Goal: Task Accomplishment & Management: Manage account settings

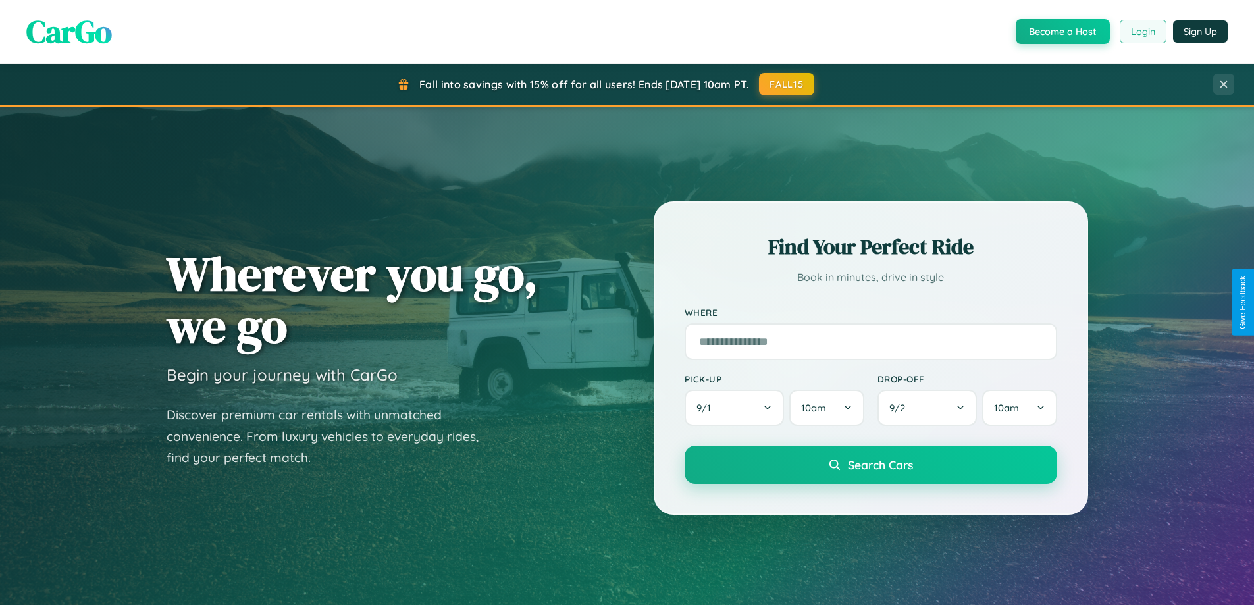
click at [1142, 32] on button "Login" at bounding box center [1142, 32] width 47 height 24
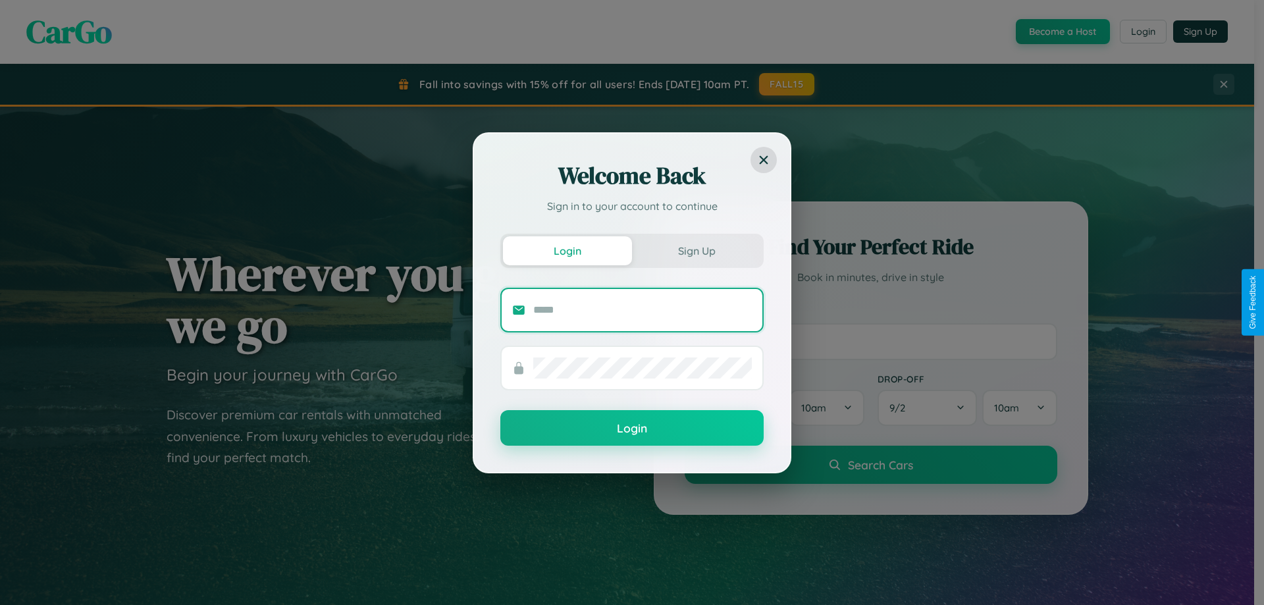
click at [642, 309] on input "text" at bounding box center [642, 309] width 218 height 21
type input "**********"
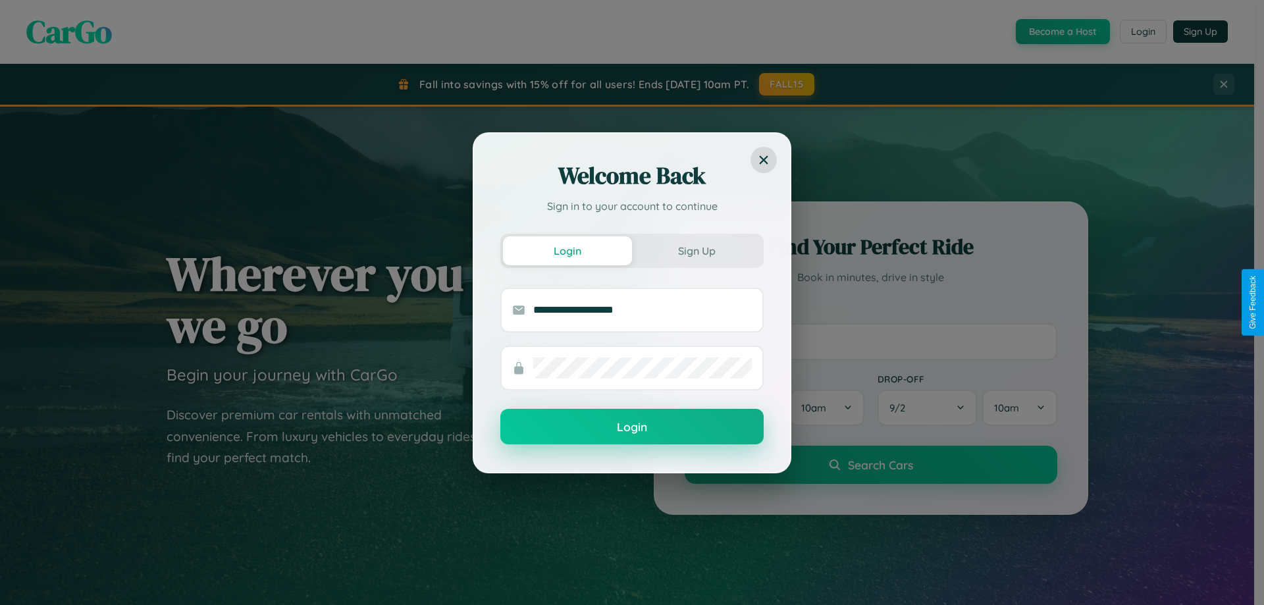
click at [632, 427] on button "Login" at bounding box center [631, 427] width 263 height 36
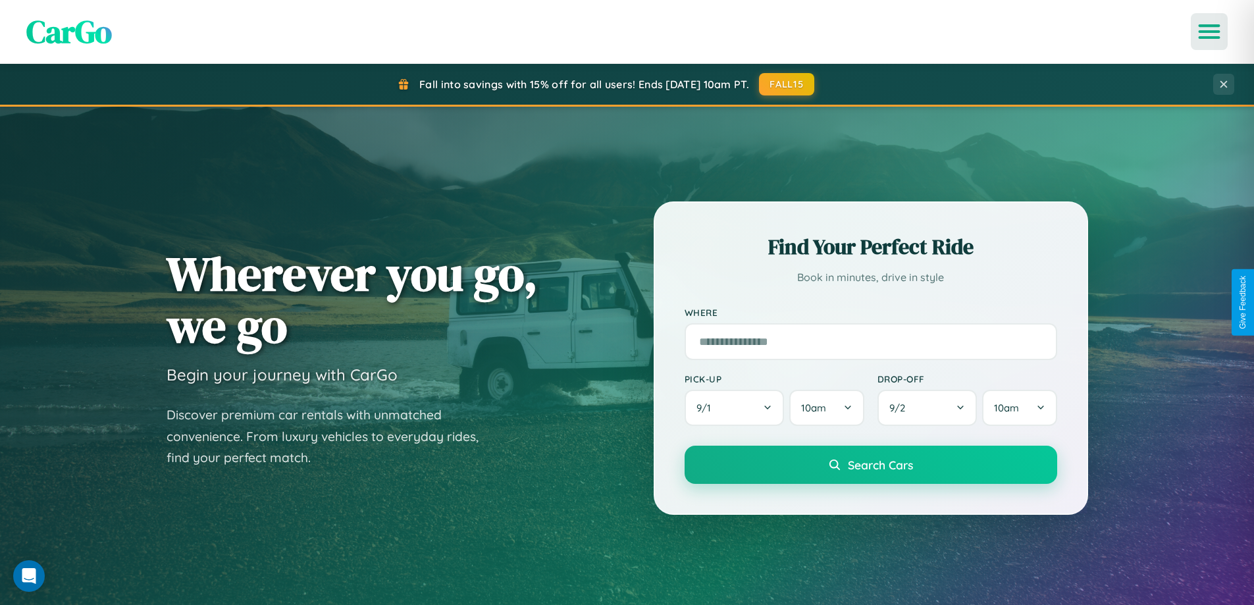
click at [1209, 32] on icon "Open menu" at bounding box center [1209, 32] width 19 height 12
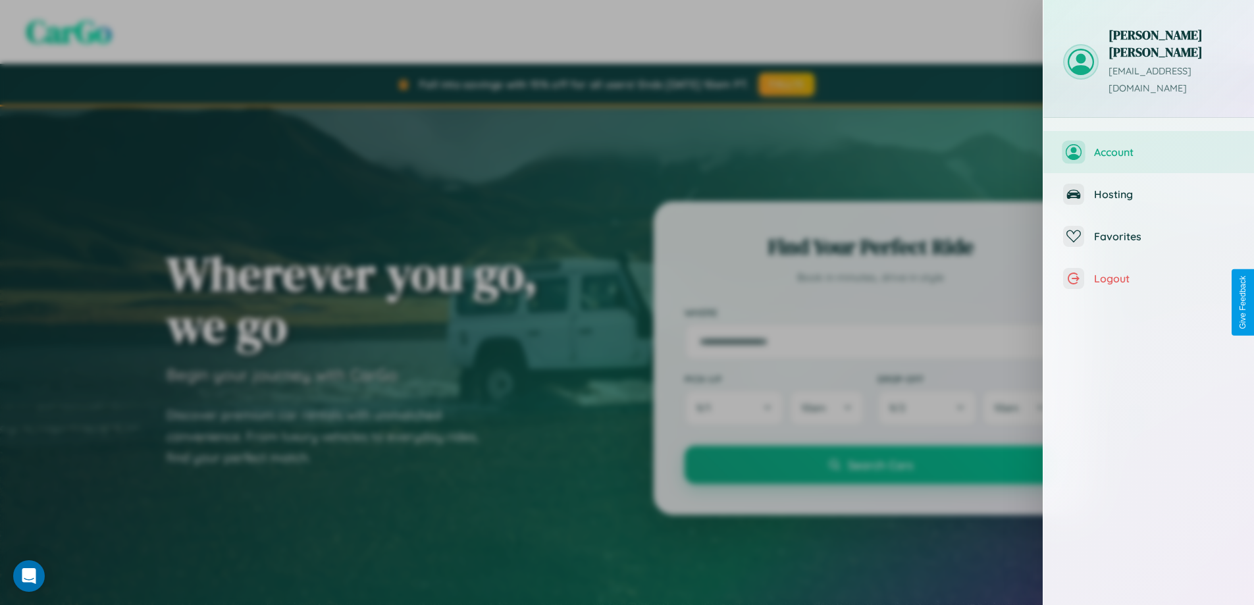
click at [1148, 145] on span "Account" at bounding box center [1164, 151] width 140 height 13
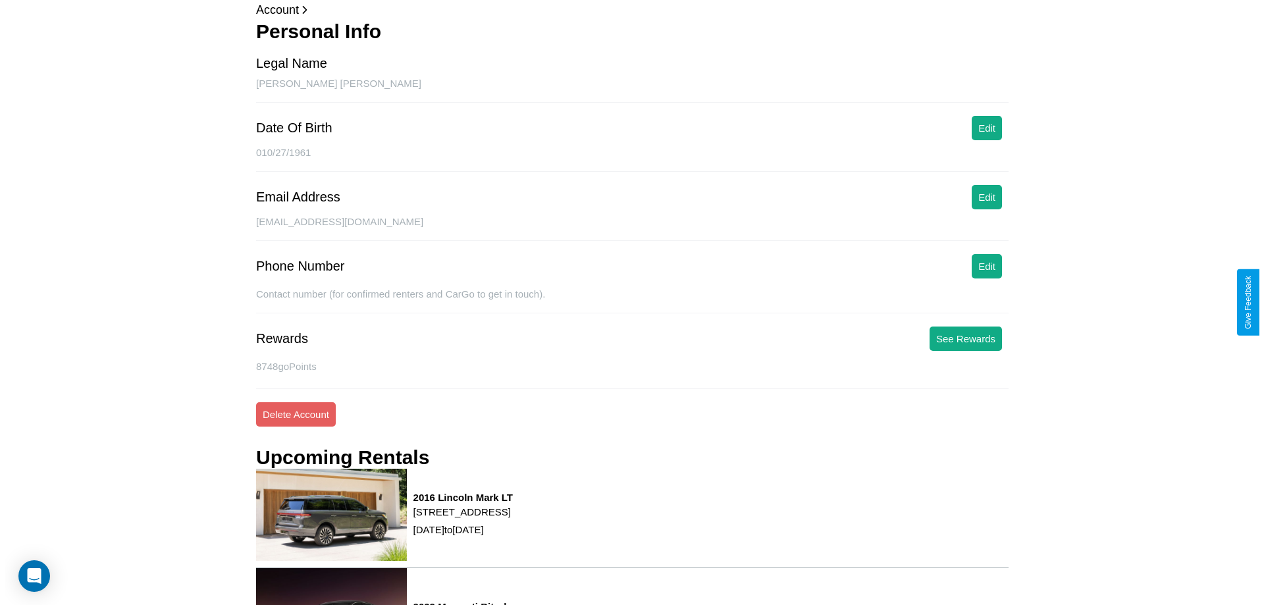
scroll to position [178, 0]
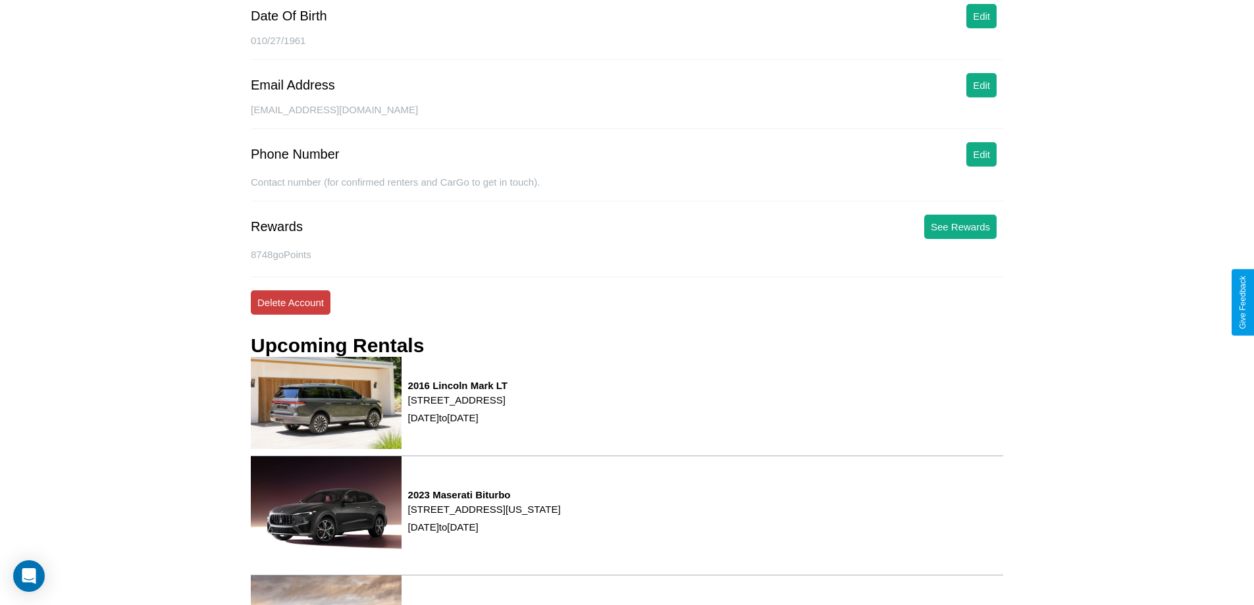
click at [290, 302] on button "Delete Account" at bounding box center [291, 302] width 80 height 24
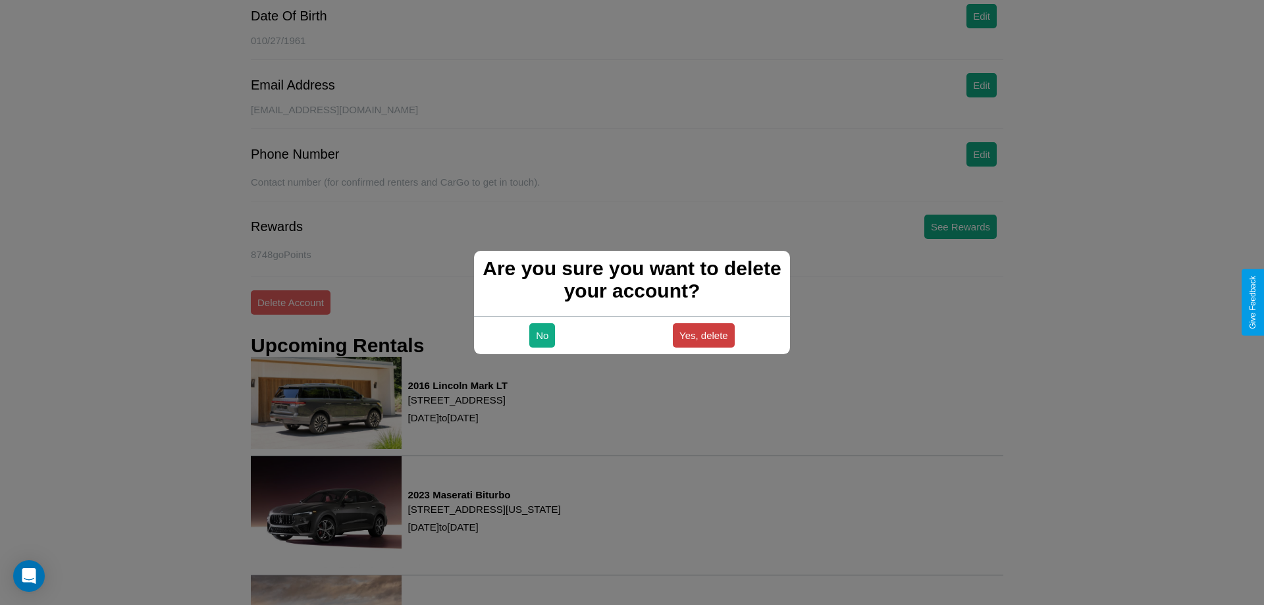
click at [703, 335] on button "Yes, delete" at bounding box center [704, 335] width 62 height 24
